Goal: Learn about a topic: Learn about a topic

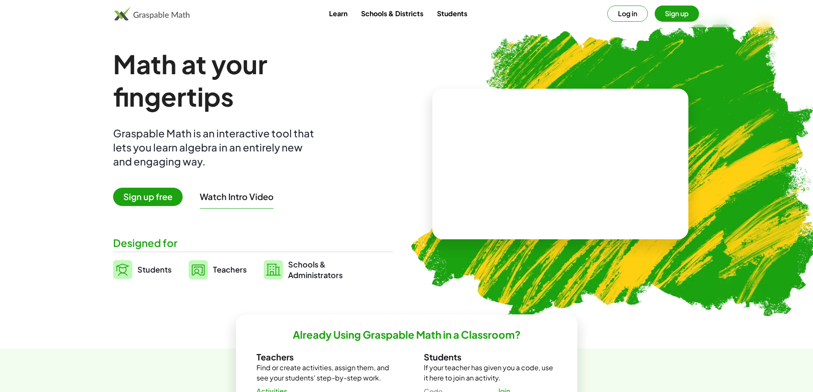
click at [215, 267] on span "Teachers" at bounding box center [230, 270] width 34 height 10
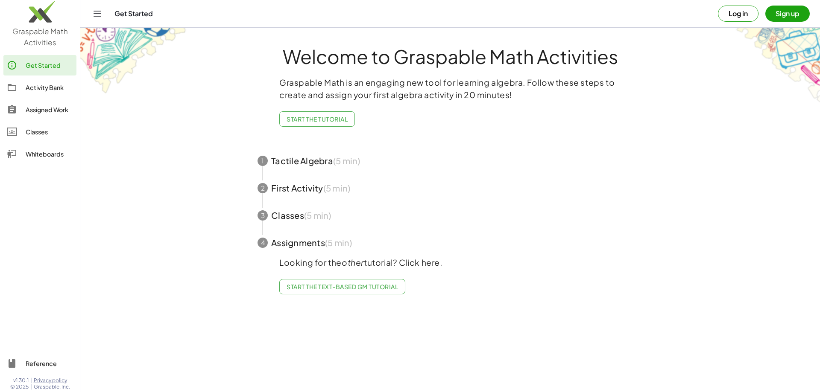
click at [301, 162] on span "button" at bounding box center [450, 160] width 406 height 27
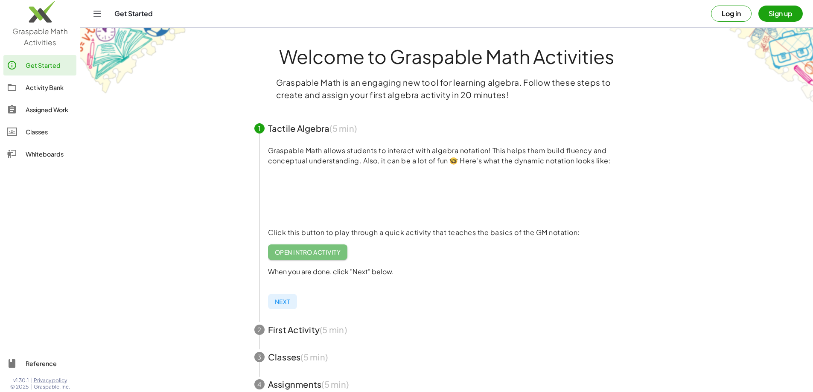
click at [298, 250] on span "Open Intro Activity" at bounding box center [308, 252] width 66 height 8
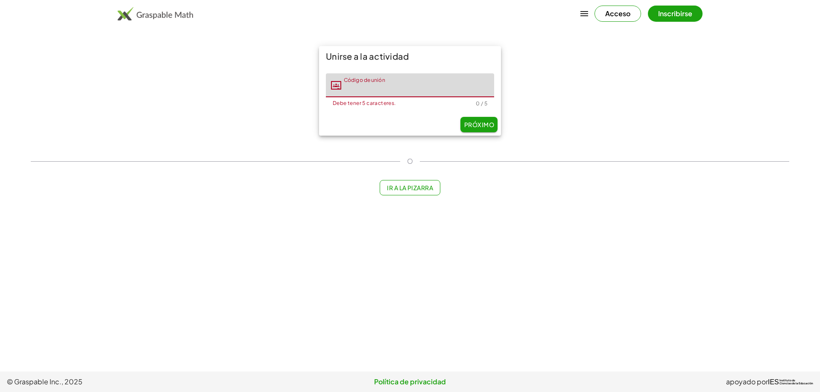
click at [375, 91] on input "Código de unión" at bounding box center [417, 85] width 153 height 24
click at [412, 189] on font "Ir a la pizarra" at bounding box center [410, 188] width 46 height 8
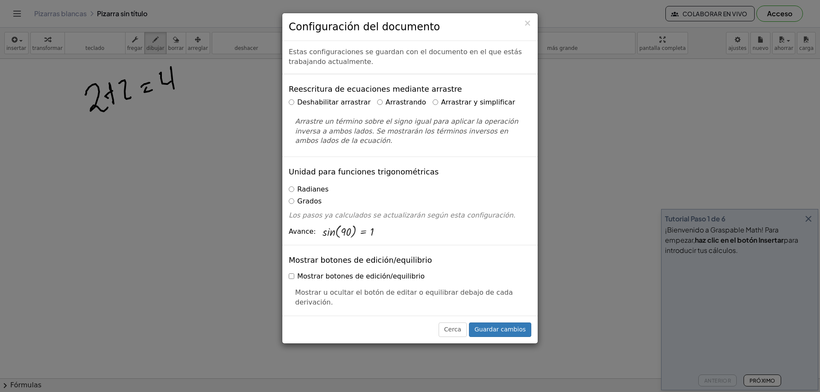
click at [432, 98] on label "Arrastrar y simplificar" at bounding box center [473, 103] width 83 height 10
click at [496, 328] on font "Guardar cambios" at bounding box center [499, 329] width 51 height 7
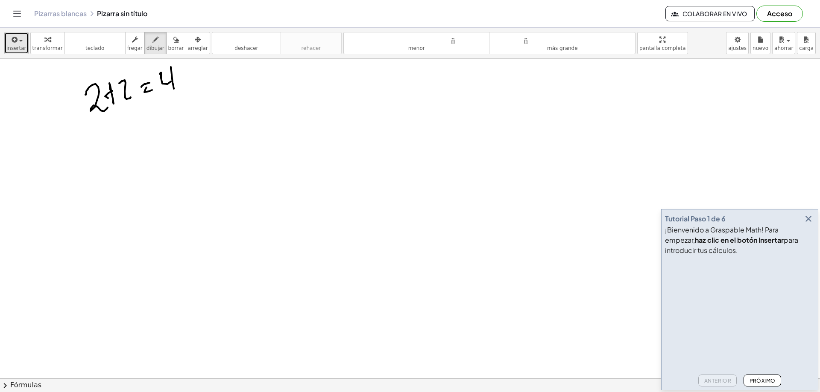
click at [16, 41] on icon "button" at bounding box center [14, 40] width 8 height 10
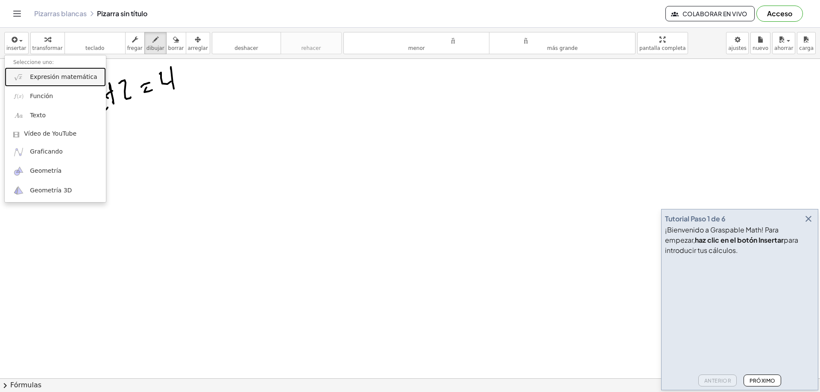
click at [49, 77] on font "Expresión matemática" at bounding box center [63, 76] width 67 height 7
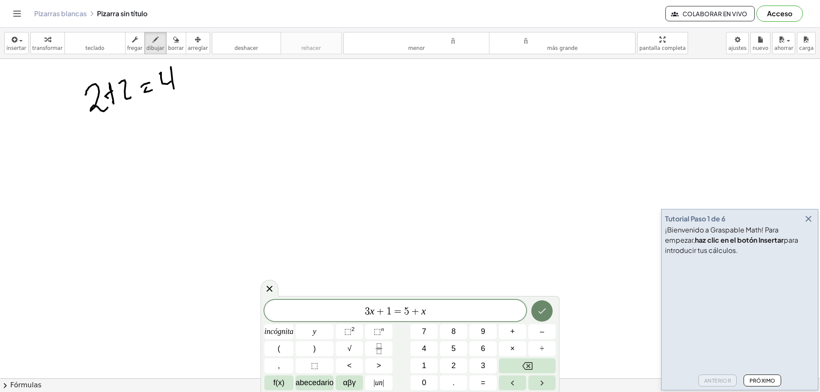
click at [543, 312] on icon "Hecho" at bounding box center [542, 312] width 8 height 6
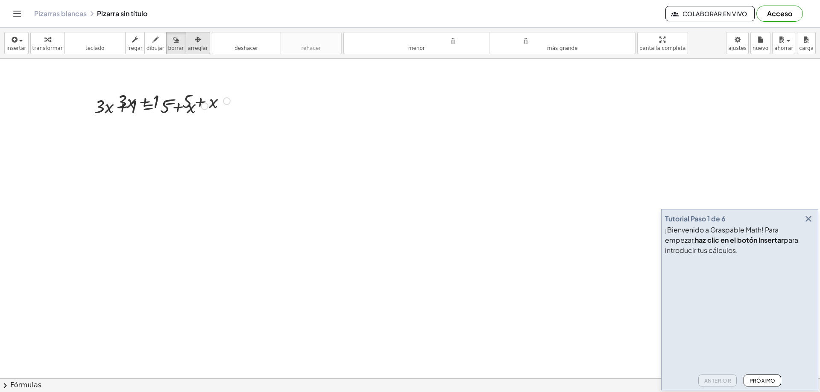
click at [188, 48] on font "arreglar" at bounding box center [198, 48] width 20 height 6
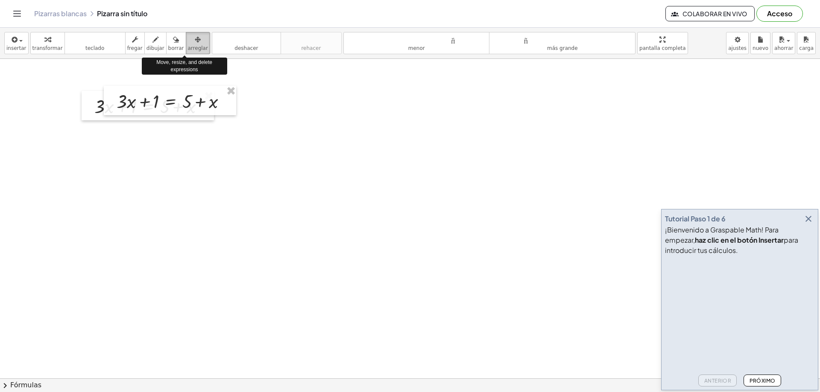
click at [195, 41] on icon "button" at bounding box center [198, 40] width 6 height 10
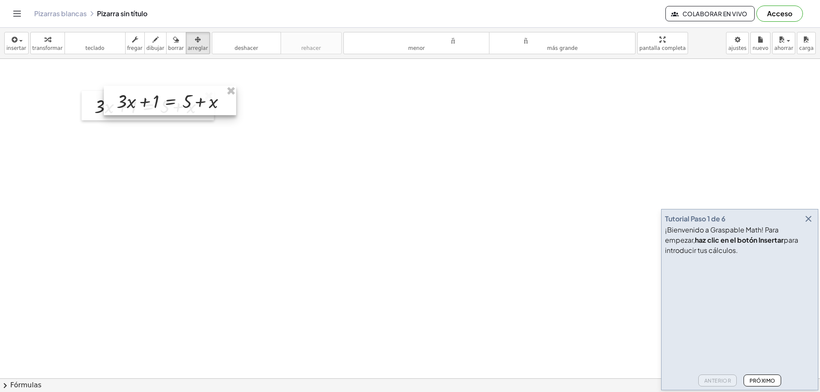
click at [135, 107] on div at bounding box center [170, 100] width 132 height 29
click at [95, 22] on div "Pizarras blancas Pizarra sin título Colaborar en vivo Acceso" at bounding box center [409, 13] width 799 height 27
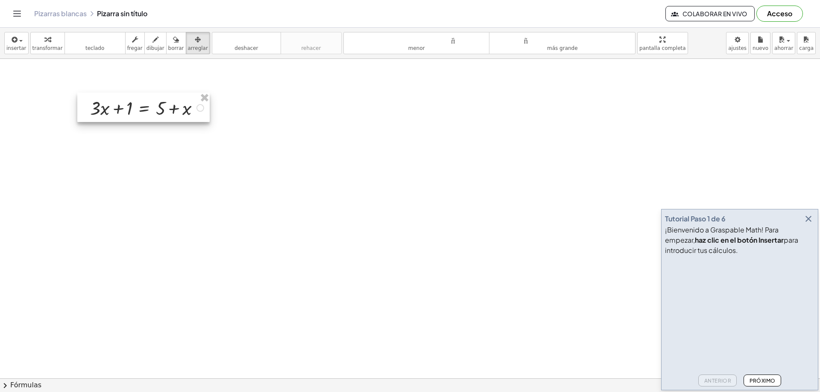
click at [201, 109] on div at bounding box center [143, 107] width 132 height 29
click at [199, 107] on div at bounding box center [143, 107] width 132 height 29
click at [162, 105] on div at bounding box center [143, 107] width 132 height 29
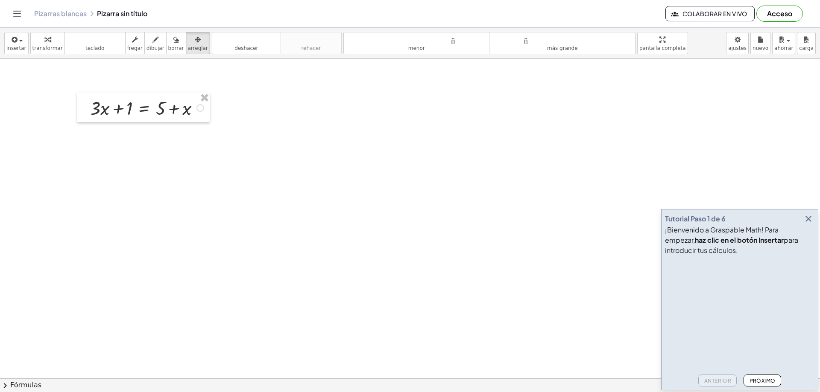
drag, startPoint x: 146, startPoint y: 137, endPoint x: 207, endPoint y: 188, distance: 79.5
click at [40, 50] on font "transformar" at bounding box center [47, 48] width 30 height 6
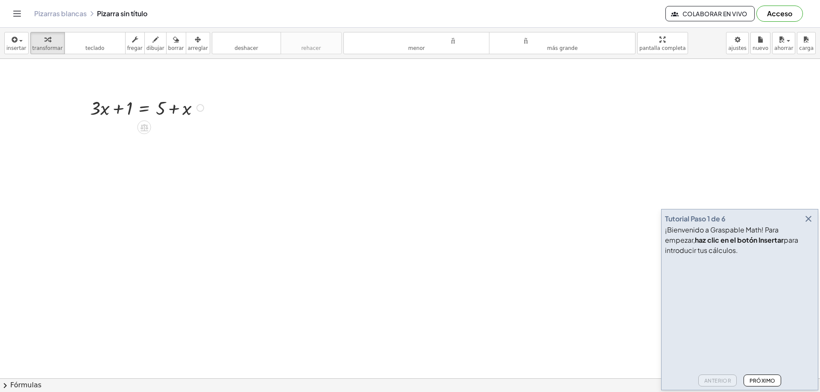
click at [193, 107] on div at bounding box center [148, 107] width 125 height 25
click at [145, 125] on icon at bounding box center [144, 127] width 8 height 7
click at [82, 43] on font "teclado" at bounding box center [95, 39] width 57 height 8
click at [44, 44] on icon "button" at bounding box center [47, 40] width 6 height 10
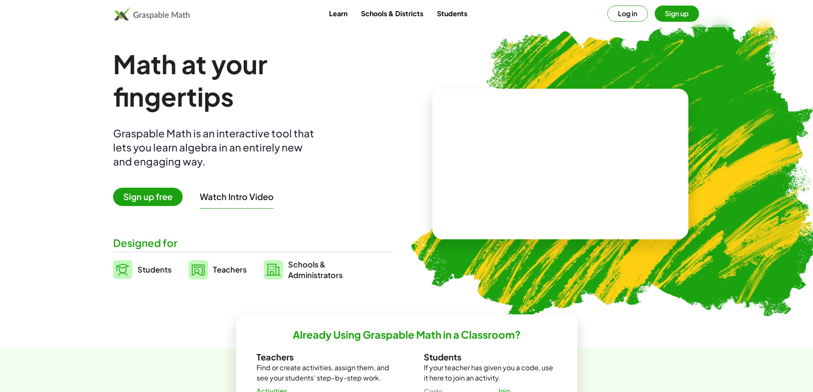
click at [217, 267] on span "Teachers" at bounding box center [230, 270] width 34 height 10
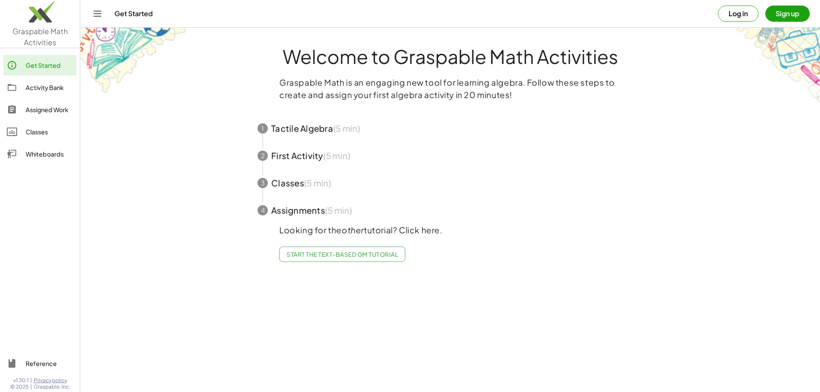
click at [305, 125] on span "button" at bounding box center [450, 128] width 406 height 27
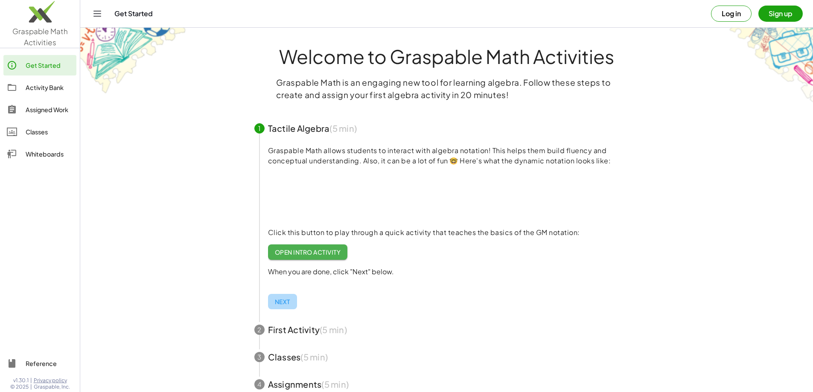
click at [285, 300] on span "Next" at bounding box center [282, 302] width 15 height 8
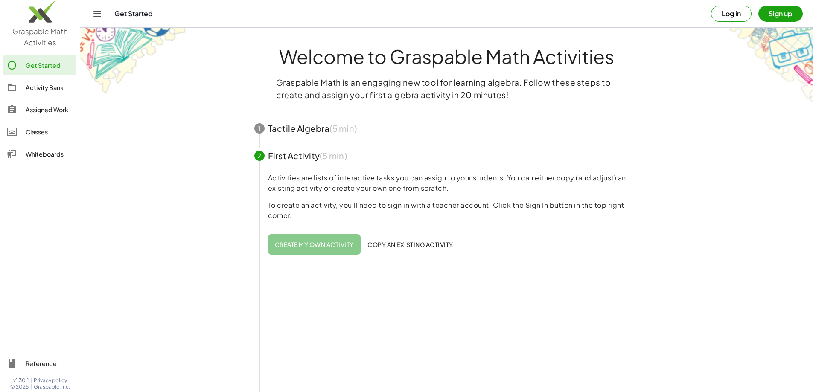
click at [298, 244] on span "Create my own activity" at bounding box center [314, 245] width 79 height 8
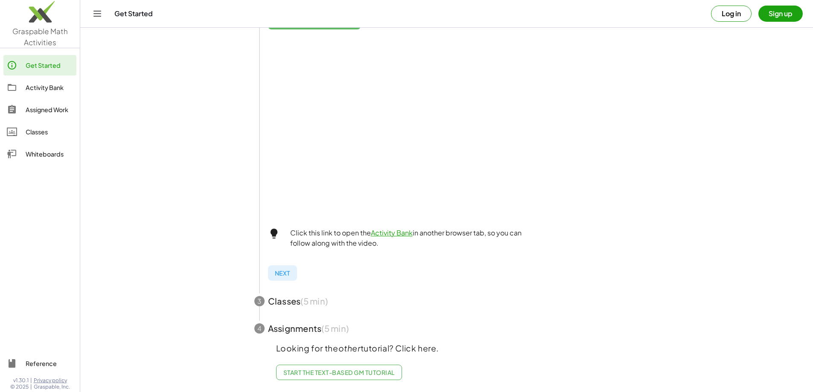
scroll to position [232, 0]
click at [285, 269] on span "Next" at bounding box center [282, 273] width 15 height 8
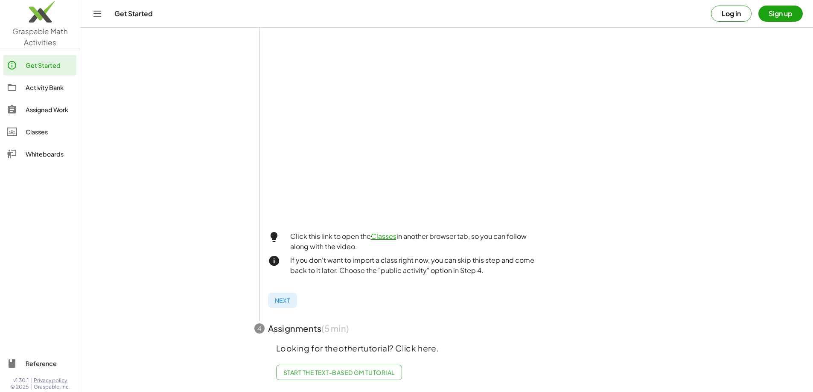
scroll to position [198, 0]
click at [283, 297] on span "Next" at bounding box center [282, 301] width 15 height 8
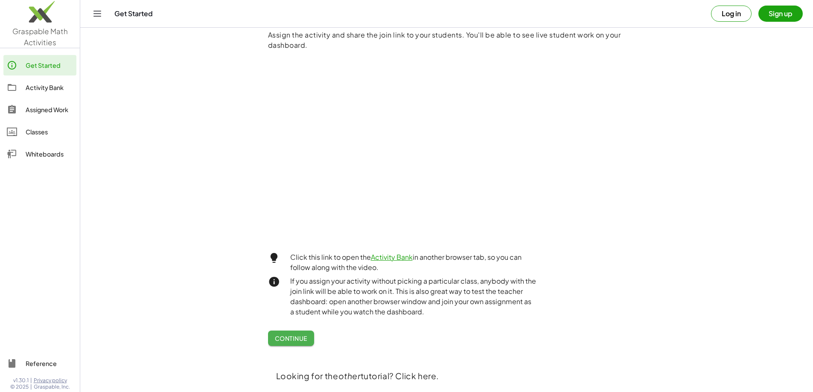
click at [291, 338] on span "Continue" at bounding box center [291, 339] width 32 height 8
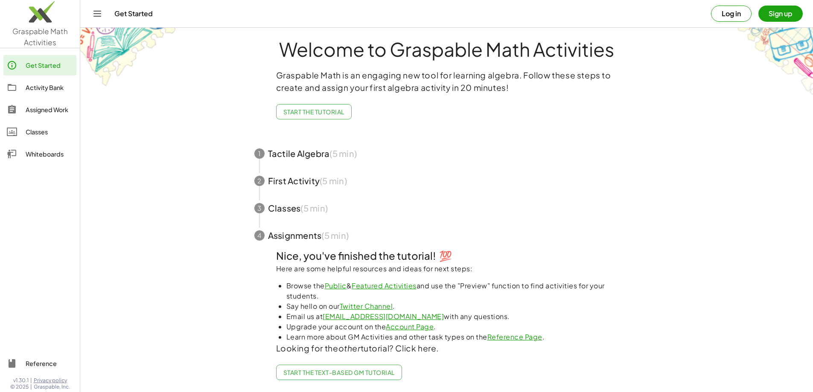
scroll to position [14, 0]
click at [342, 369] on span "Start the Text-based GM Tutorial" at bounding box center [338, 373] width 111 height 8
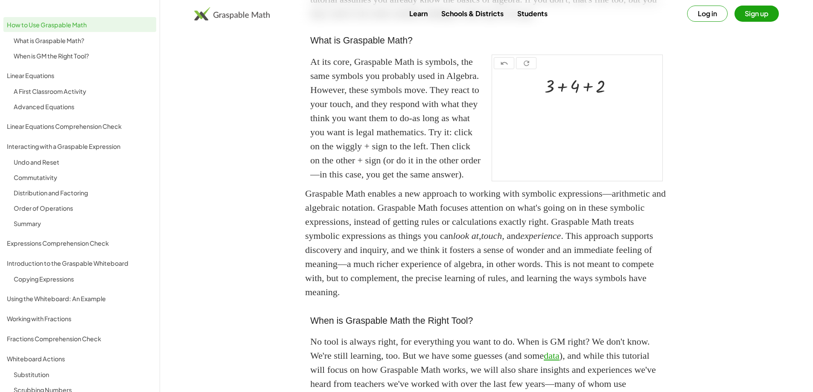
scroll to position [171, 0]
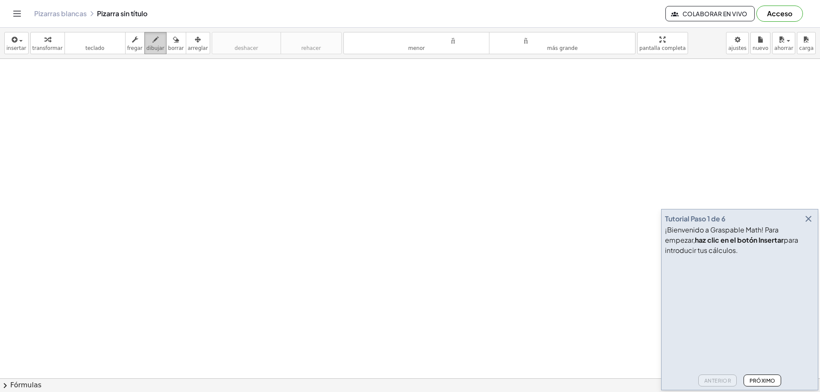
click at [146, 41] on div "button" at bounding box center [155, 39] width 18 height 10
